Goal: Navigation & Orientation: Find specific page/section

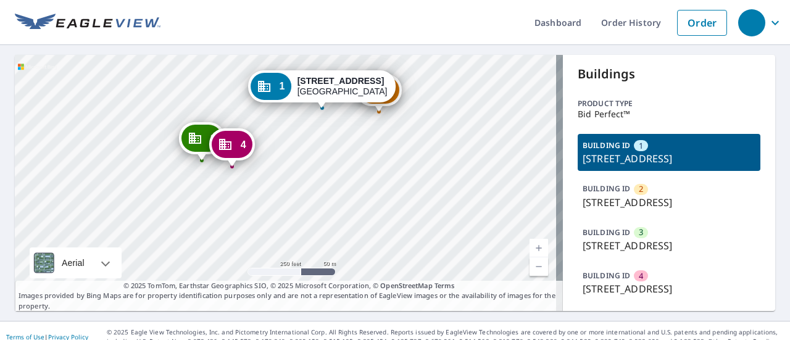
drag, startPoint x: 178, startPoint y: 281, endPoint x: 214, endPoint y: 178, distance: 108.7
click at [214, 178] on div "2 [STREET_ADDRESS]-1810 [GEOGRAPHIC_DATA][STREET_ADDRESS] [STREET_ADDRESS] [GEO…" at bounding box center [289, 183] width 548 height 256
drag, startPoint x: 703, startPoint y: 252, endPoint x: 680, endPoint y: 231, distance: 31.5
click at [680, 231] on div "BUILDING ID [GEOGRAPHIC_DATA][STREET_ADDRESS] ID [GEOGRAPHIC_DATA][STREET_ADDRE…" at bounding box center [669, 217] width 183 height 167
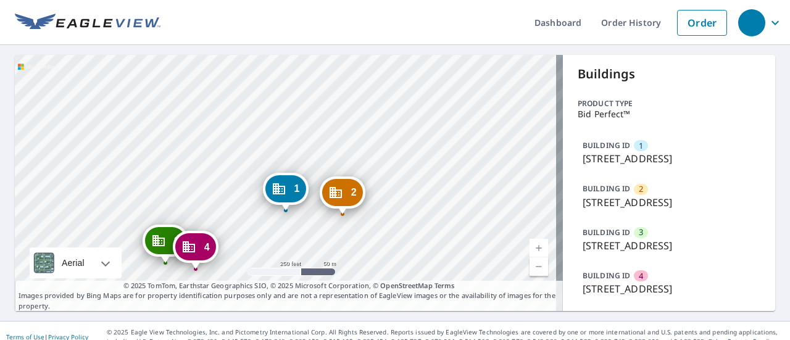
click at [680, 210] on p "[STREET_ADDRESS]" at bounding box center [669, 202] width 173 height 15
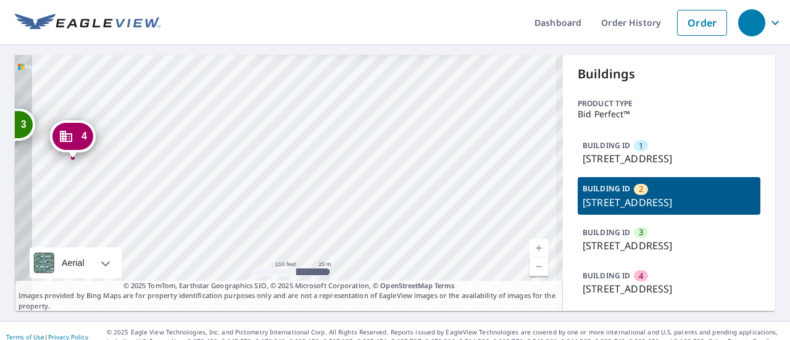
drag, startPoint x: 207, startPoint y: 219, endPoint x: 250, endPoint y: 38, distance: 186.5
click at [250, 38] on div "Dashboard Order History Order 1 1800 Canton Ave NW Canton, OH 44708 3 1742 Cant…" at bounding box center [395, 170] width 790 height 340
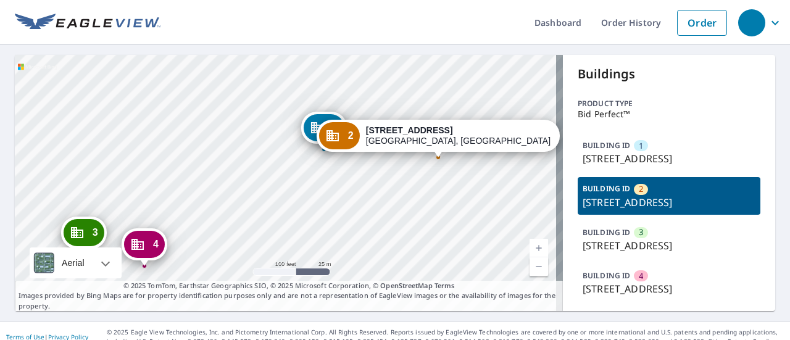
click at [312, 164] on div "1 1800 Canton Ave NW Canton, OH 44708 3 1742 Canton Ave NW Canton, OH 44708 4 1…" at bounding box center [289, 183] width 548 height 256
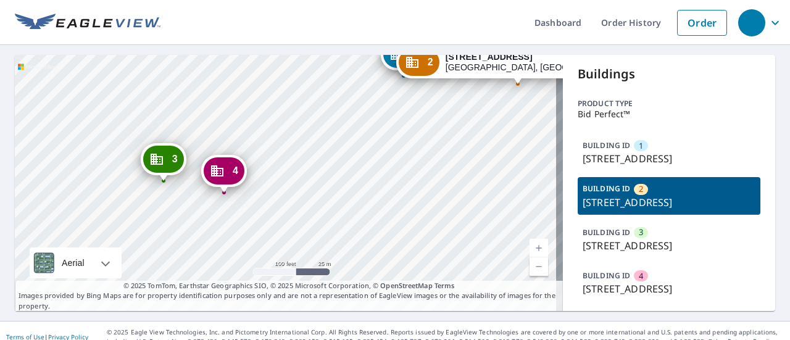
drag, startPoint x: 102, startPoint y: 265, endPoint x: 181, endPoint y: 192, distance: 108.3
click at [181, 192] on div "1 1800 Canton Ave NW Canton, OH 44708 3 1742 Canton Ave NW Canton, OH 44708 4 1…" at bounding box center [289, 183] width 548 height 256
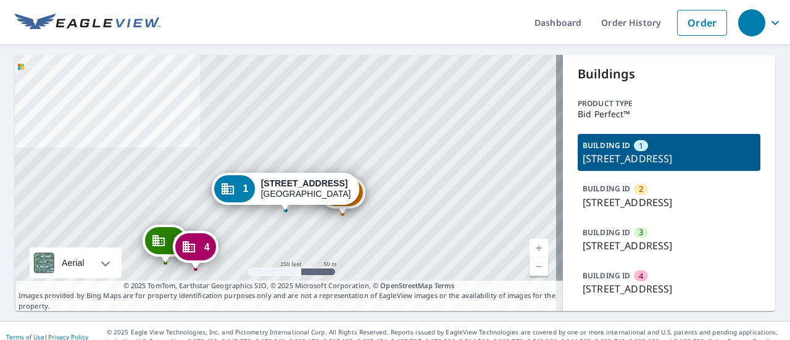
scroll to position [72, 0]
